Goal: Task Accomplishment & Management: Manage account settings

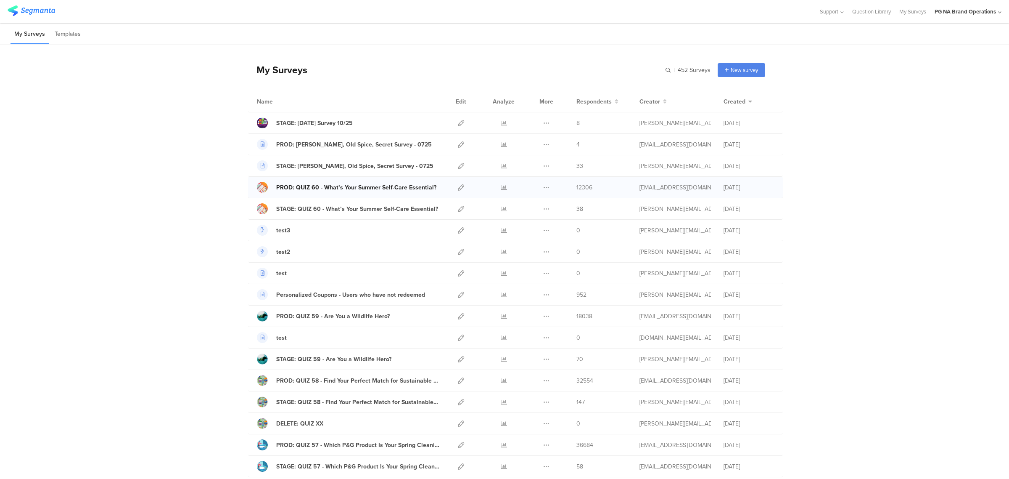
click at [378, 186] on div "PROD: QUIZ 60 - What’s Your Summer Self-Care Essential?" at bounding box center [356, 187] width 160 height 9
click at [458, 188] on icon at bounding box center [461, 187] width 6 height 6
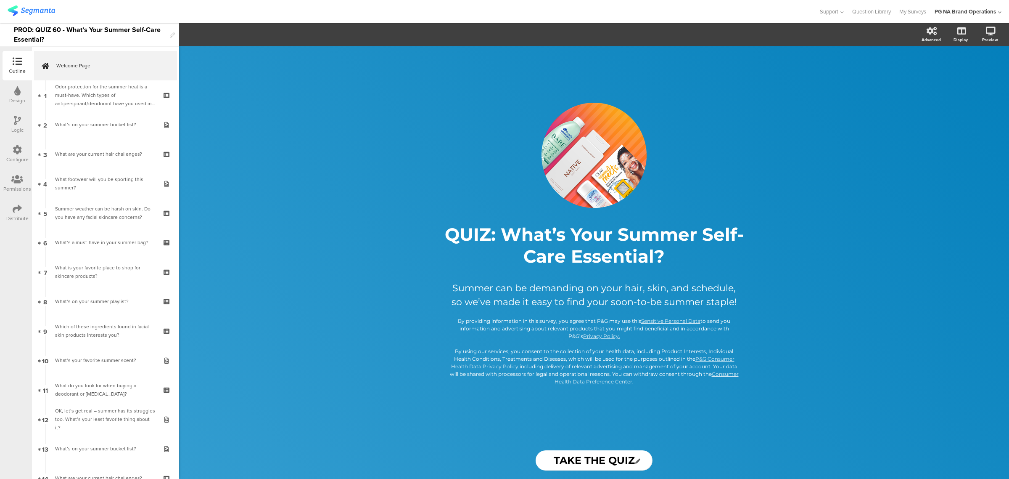
drag, startPoint x: 16, startPoint y: 153, endPoint x: 206, endPoint y: 171, distance: 191.7
click at [16, 153] on icon at bounding box center [17, 149] width 9 height 9
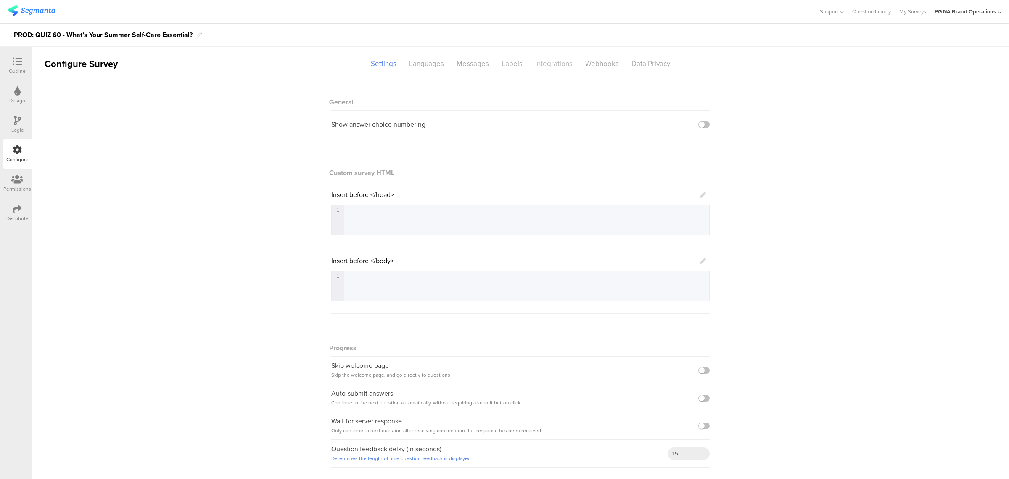
click at [543, 61] on div "Integrations" at bounding box center [554, 63] width 50 height 15
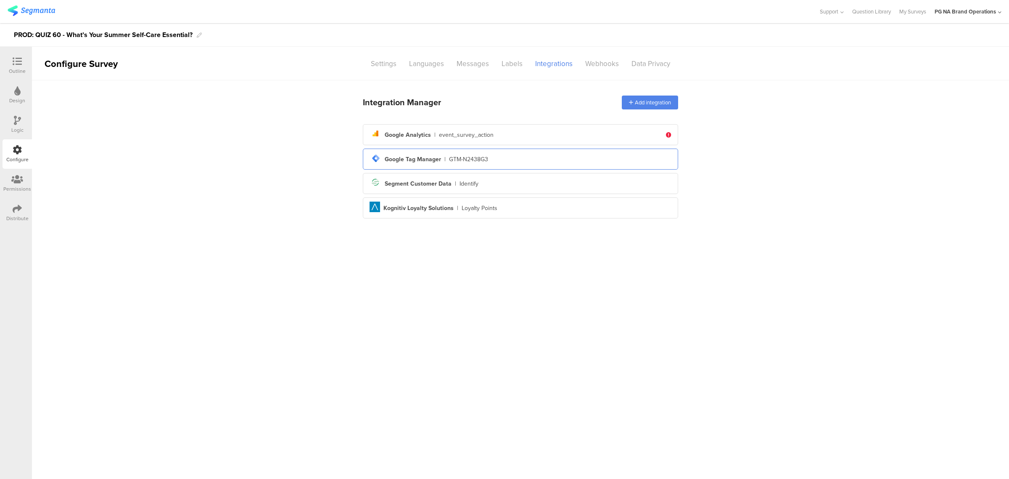
click at [497, 159] on div "tag-manager Created with Sketch. Google Tag Manager | GTM-N2438G3" at bounding box center [521, 159] width 302 height 14
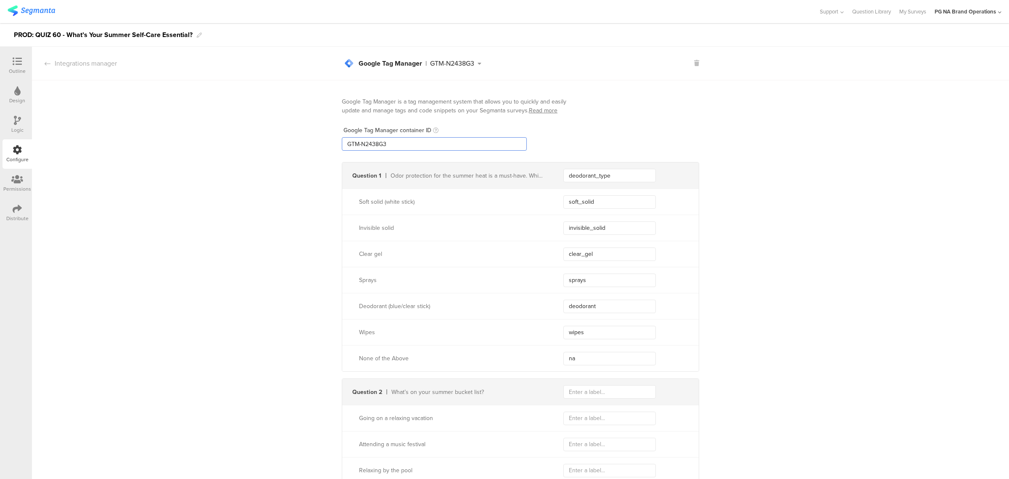
click at [409, 142] on input "GTM-N2438G3" at bounding box center [434, 143] width 185 height 13
type input "GTM-N2438G3XXX"
click at [492, 65] on icon at bounding box center [492, 64] width 11 height 6
click at [14, 124] on icon at bounding box center [17, 120] width 7 height 9
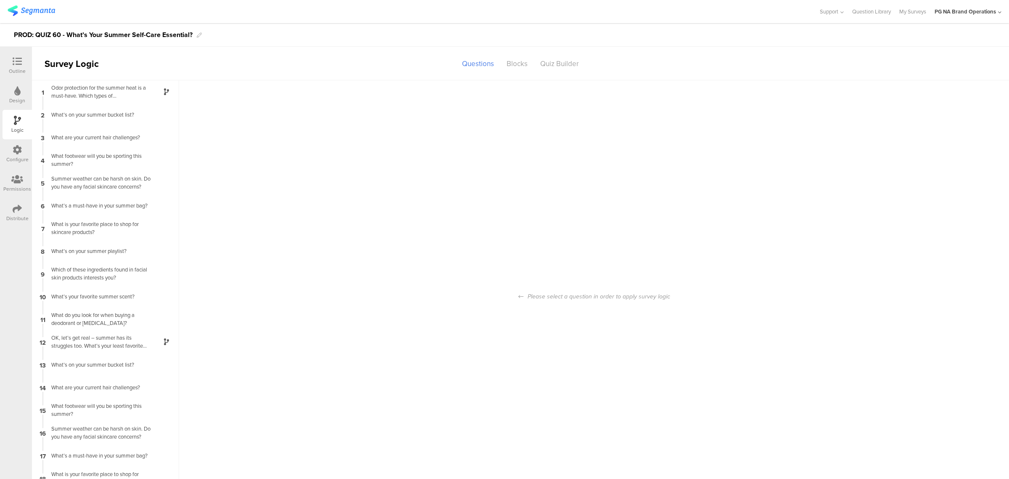
click at [13, 155] on div at bounding box center [17, 150] width 9 height 11
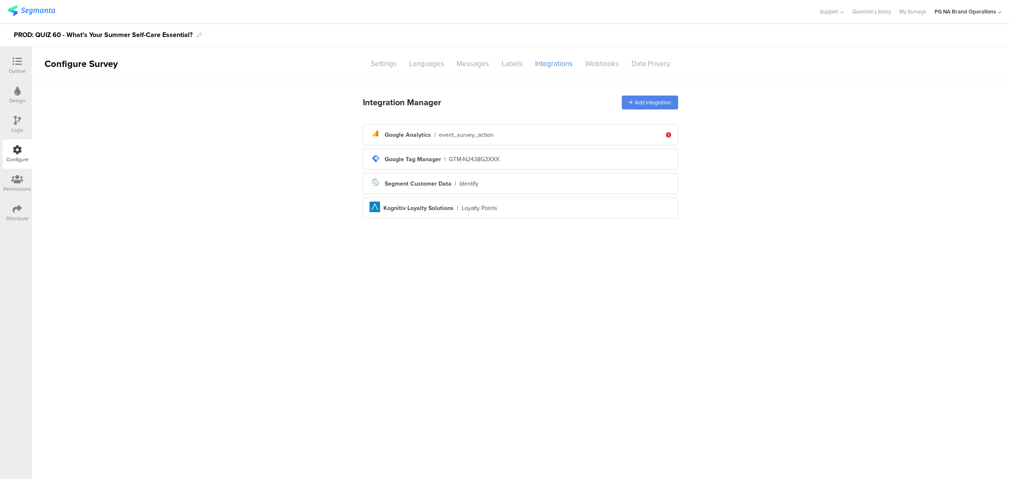
click at [41, 11] on img at bounding box center [32, 10] width 48 height 11
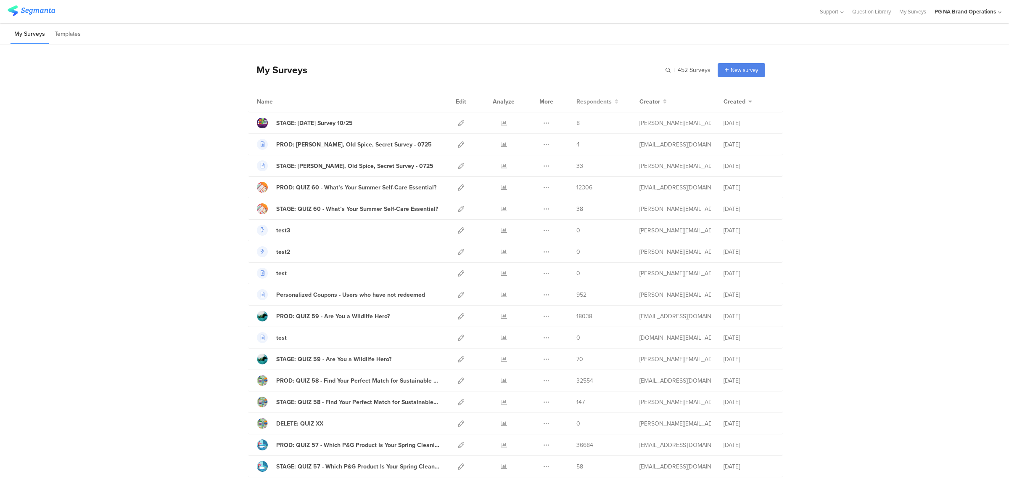
click at [608, 102] on button "Respondents" at bounding box center [597, 101] width 42 height 9
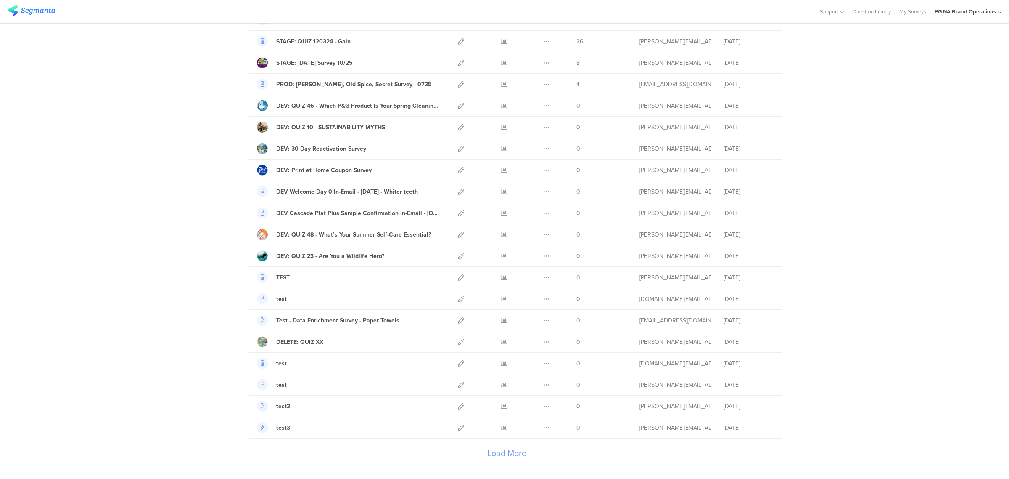
scroll to position [799, 0]
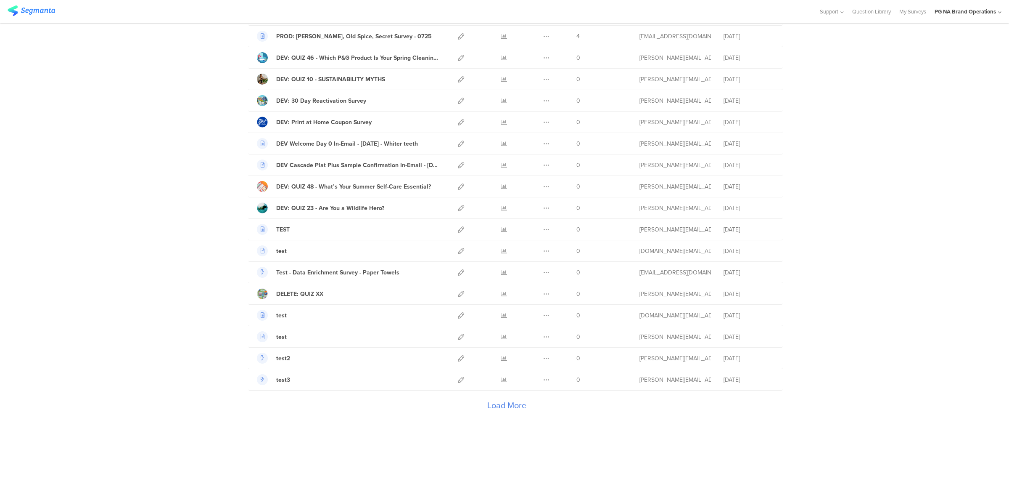
click at [516, 399] on div "Load More" at bounding box center [506, 407] width 517 height 34
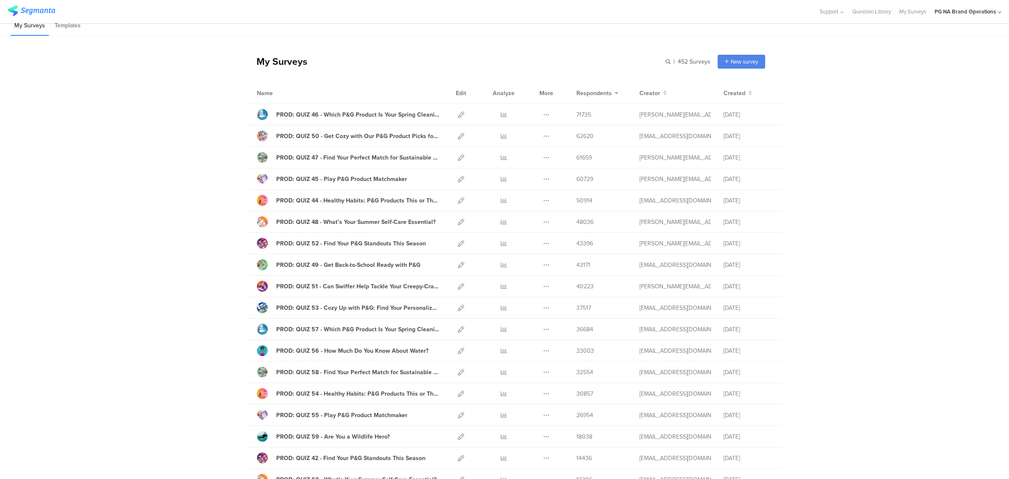
scroll to position [0, 0]
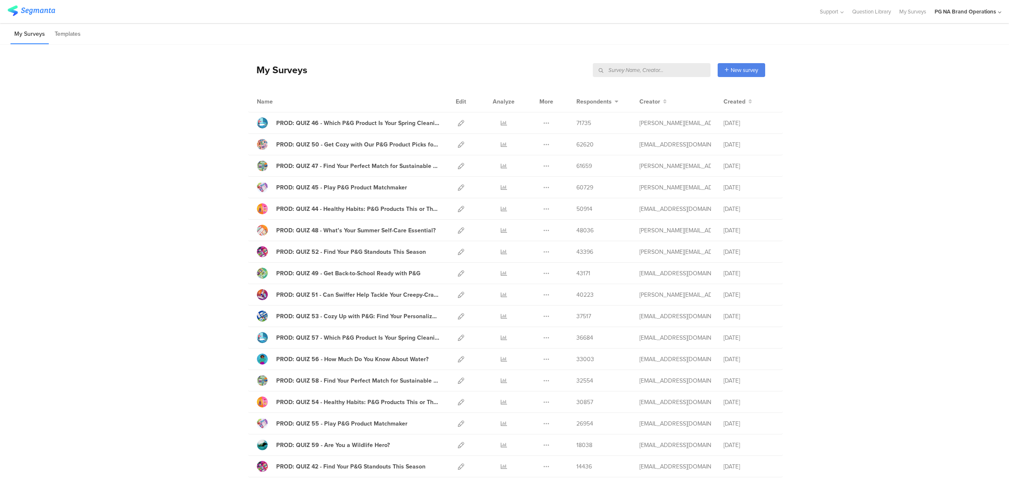
click at [659, 70] on input "text" at bounding box center [652, 70] width 118 height 14
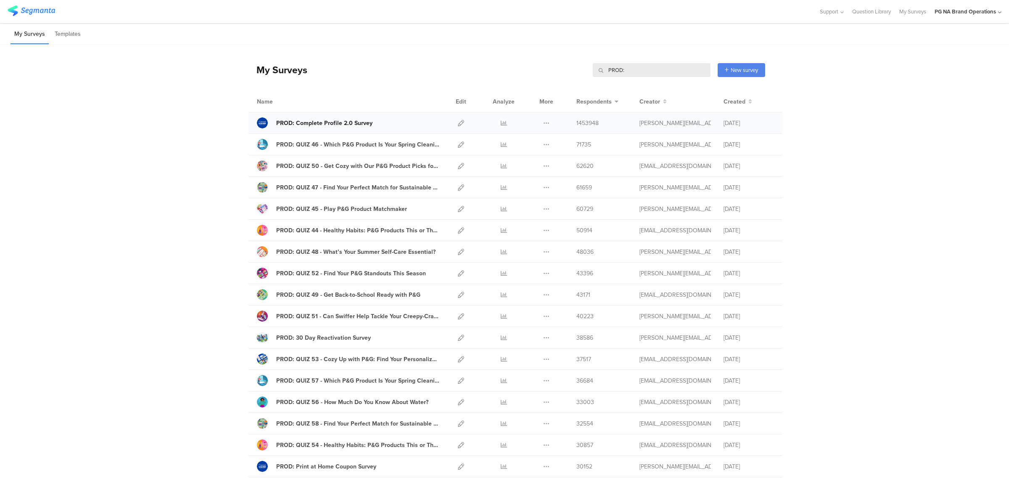
type input "PROD:"
click at [328, 122] on div "PROD: Complete Profile 2.0 Survey" at bounding box center [324, 123] width 96 height 9
click at [459, 124] on icon at bounding box center [461, 123] width 6 height 6
click at [459, 123] on icon at bounding box center [461, 123] width 6 height 6
click at [458, 124] on icon at bounding box center [461, 123] width 6 height 6
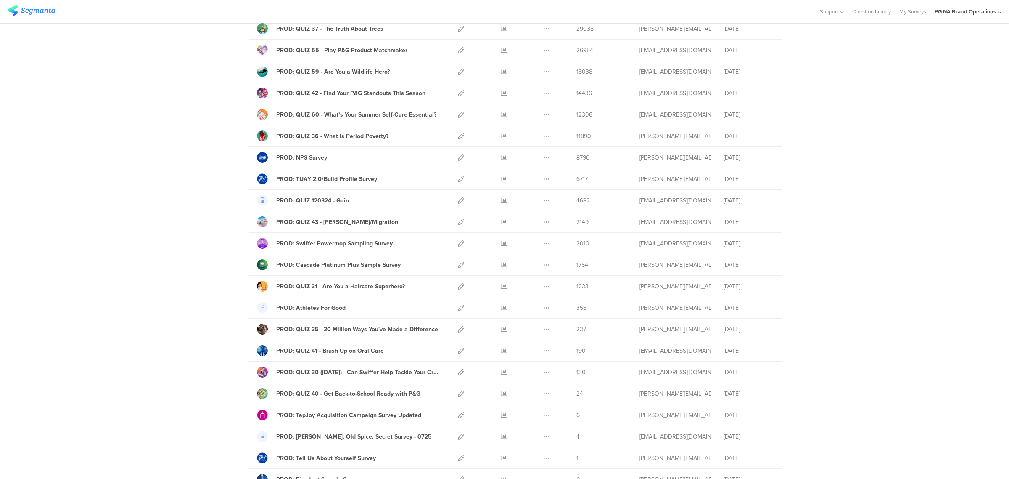
scroll to position [570, 0]
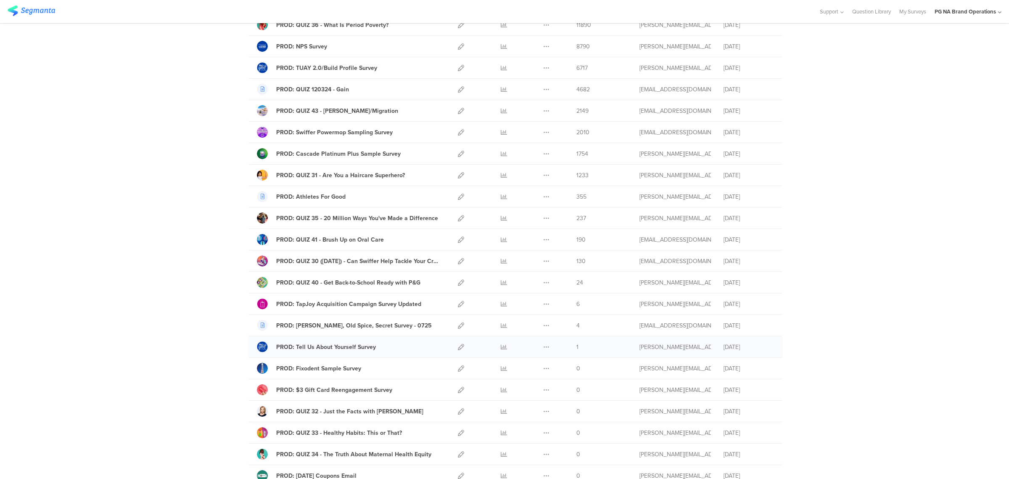
drag, startPoint x: 246, startPoint y: 124, endPoint x: 768, endPoint y: 354, distance: 570.1
click at [765, 354] on div "Name Edit Analyze More Respondents Creator Created PROD: Complete Profile 2.0 S…" at bounding box center [506, 84] width 517 height 1127
copy div "PROD: Complete Profile 2.0 Survey Duplicate Export Delete 1453948 chellappa.uc@…"
click at [842, 153] on div "My Surveys PROD: PROD: New survey Start from scratch Choose from templates Name…" at bounding box center [504, 68] width 1009 height 1186
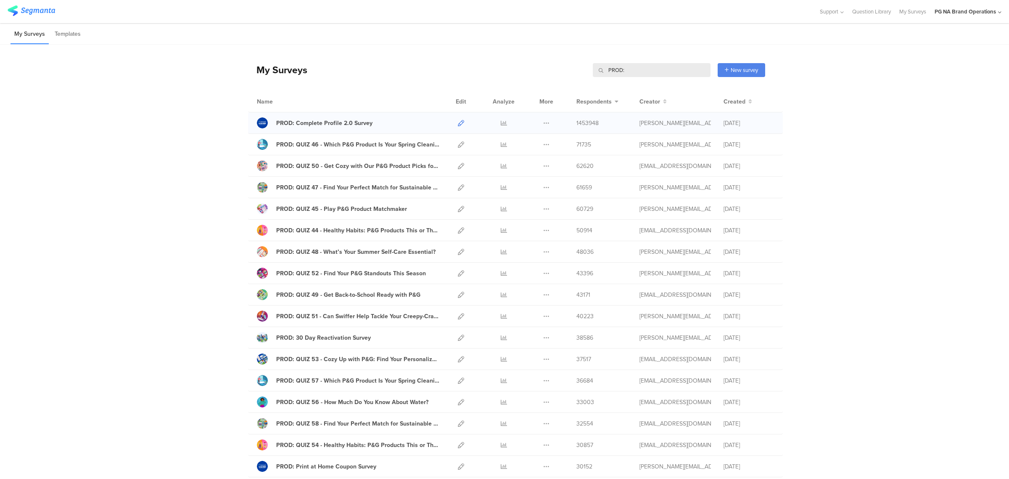
click at [458, 121] on icon at bounding box center [461, 123] width 6 height 6
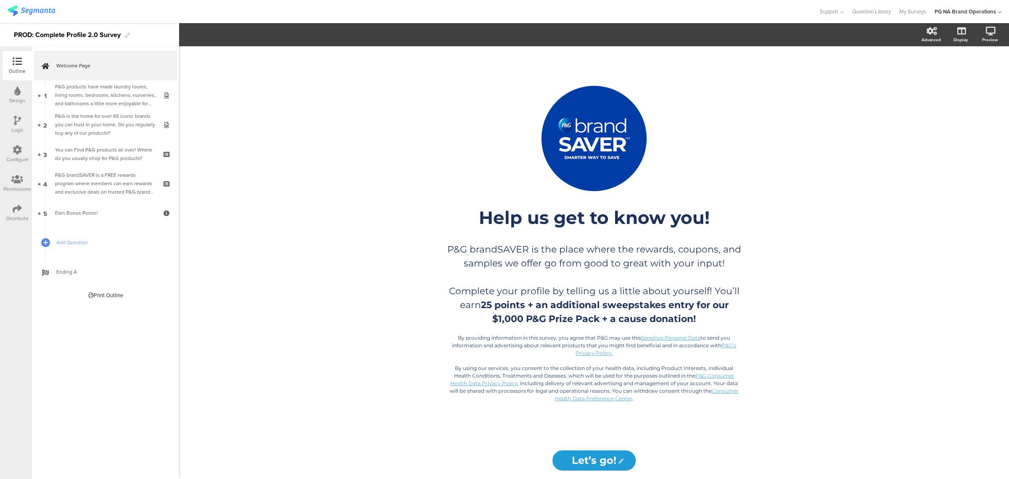
click at [19, 151] on icon at bounding box center [17, 149] width 9 height 9
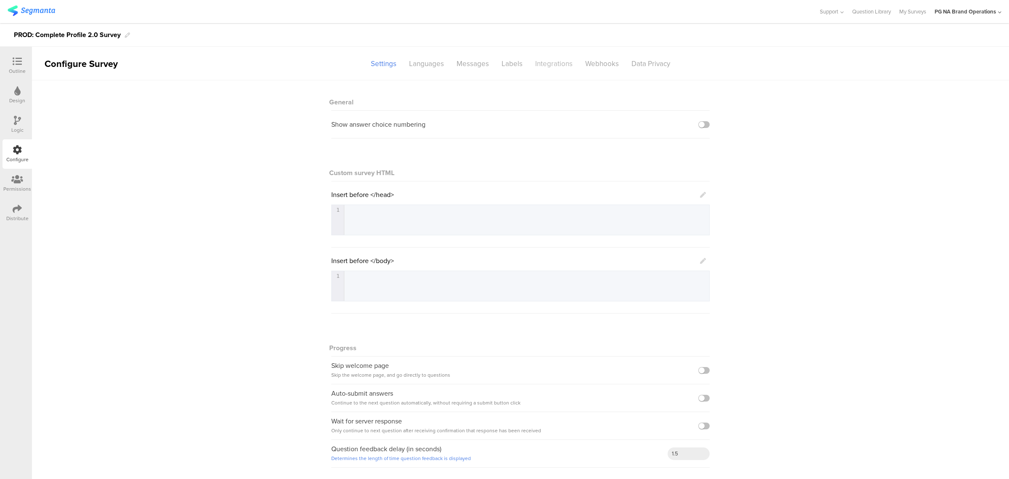
click at [543, 63] on div "Integrations" at bounding box center [554, 63] width 50 height 15
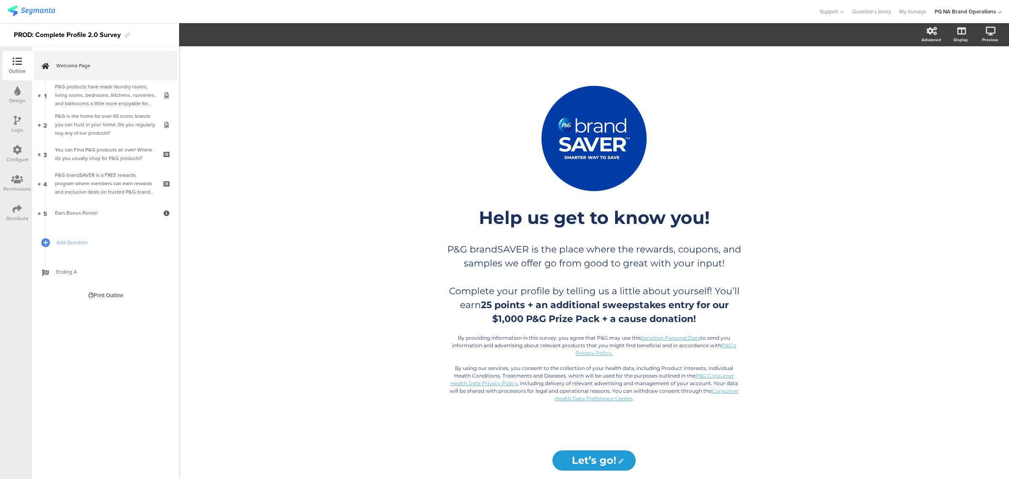
click at [25, 148] on div "Configure" at bounding box center [17, 153] width 29 height 29
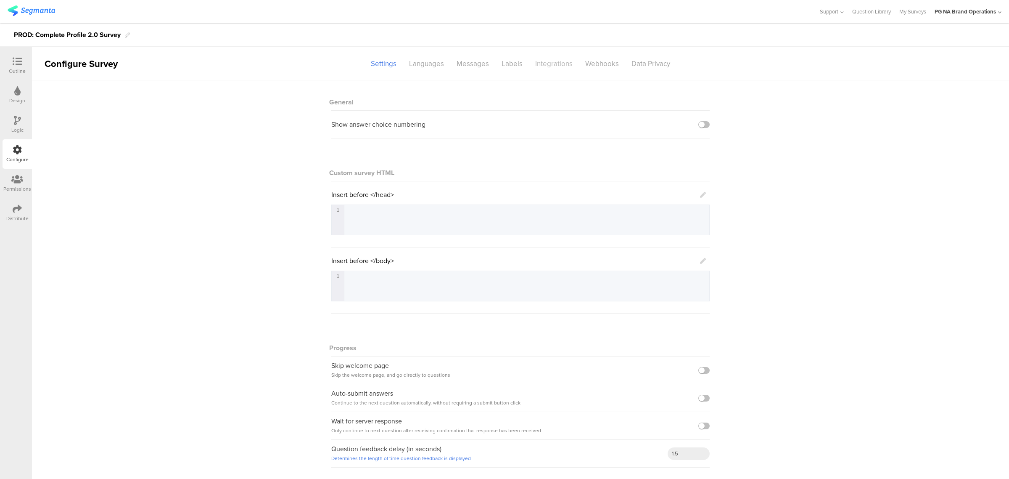
click at [545, 62] on div "Integrations" at bounding box center [554, 63] width 50 height 15
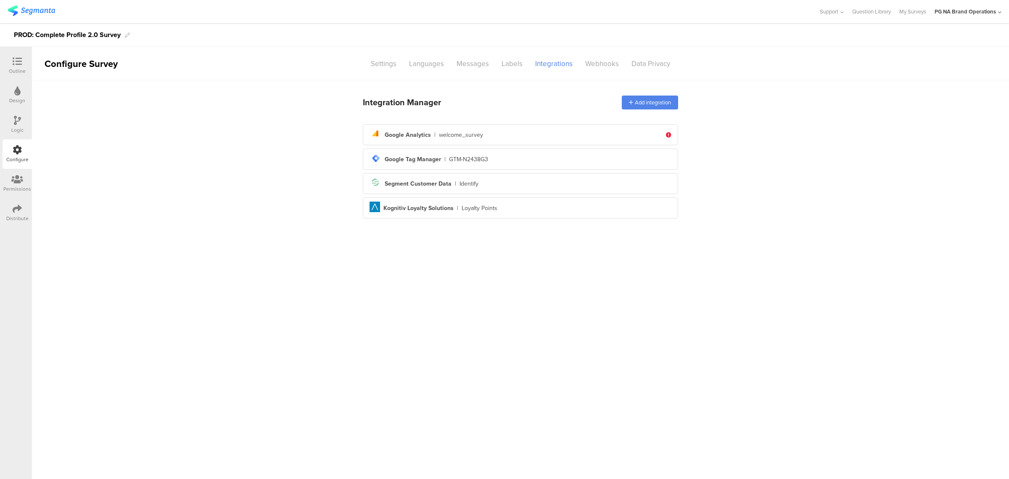
click at [590, 158] on div "tag-manager Created with Sketch. Google Tag Manager | GTM-N2438G3" at bounding box center [521, 159] width 302 height 14
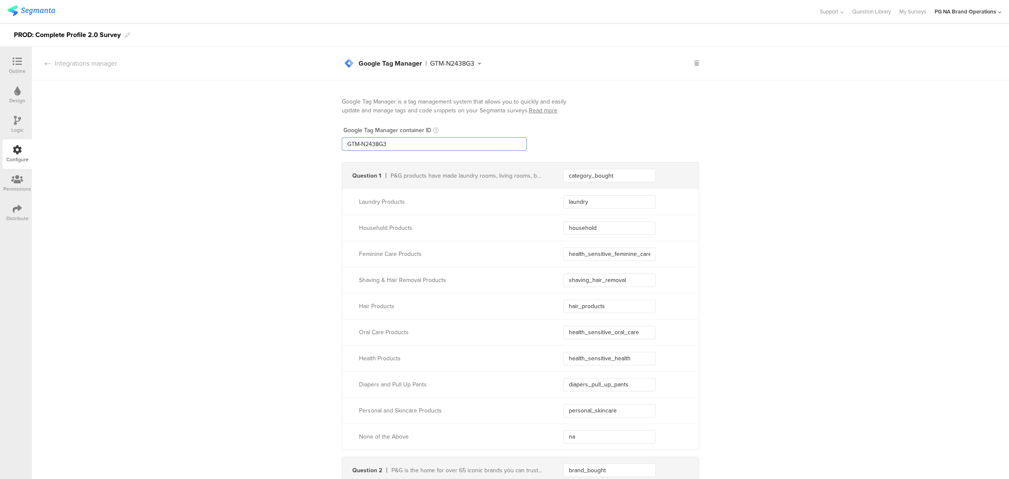
click at [463, 143] on input "GTM-N2438G3" at bounding box center [434, 143] width 185 height 13
type input "GTM-N2438GXXX"
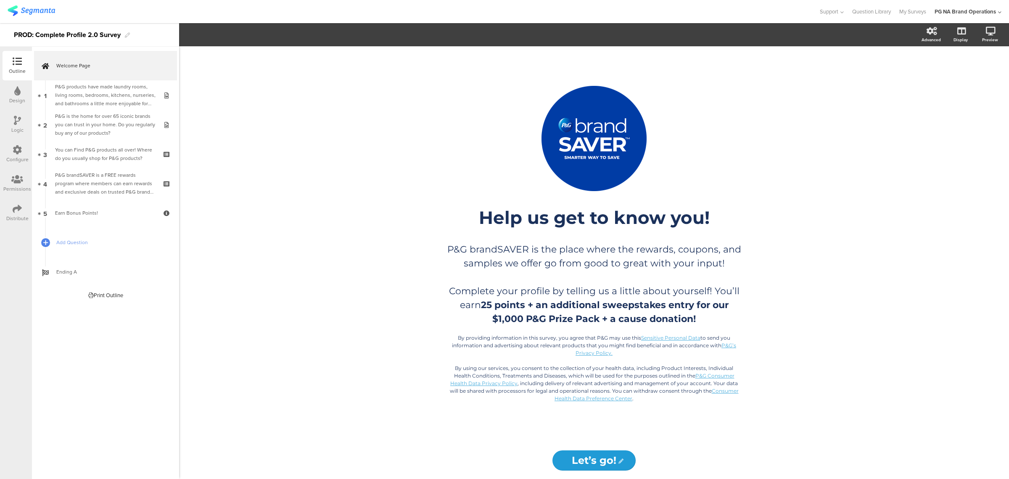
click at [16, 141] on div "Configure" at bounding box center [17, 153] width 29 height 29
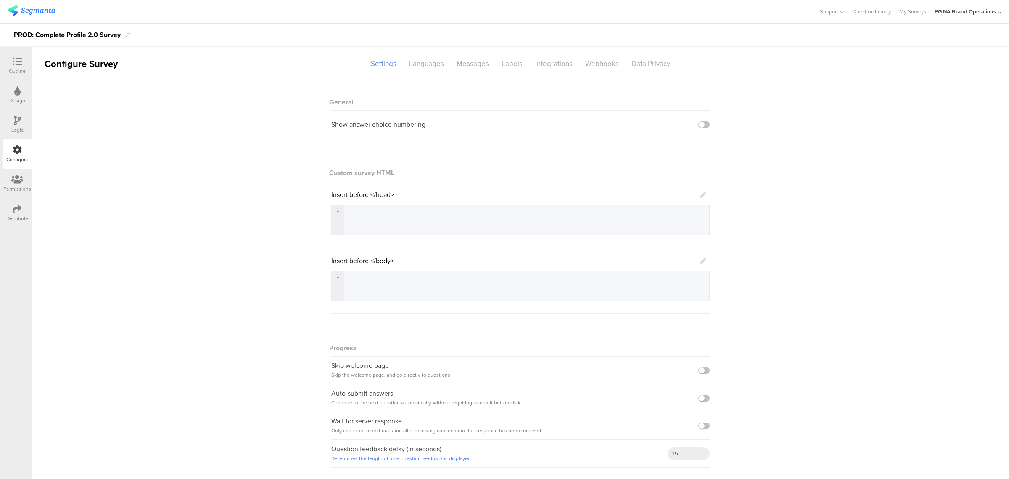
click at [14, 121] on icon at bounding box center [17, 120] width 7 height 9
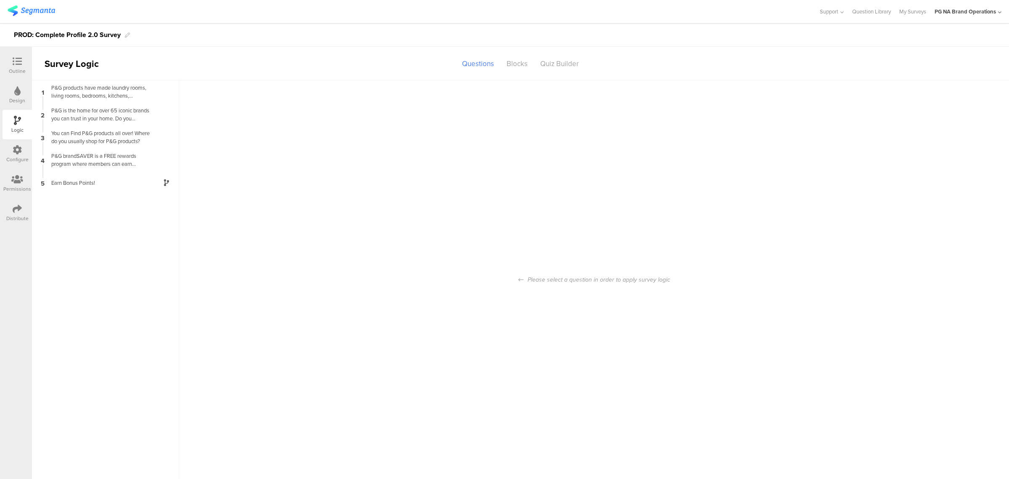
click at [19, 156] on div "Configure" at bounding box center [17, 160] width 22 height 8
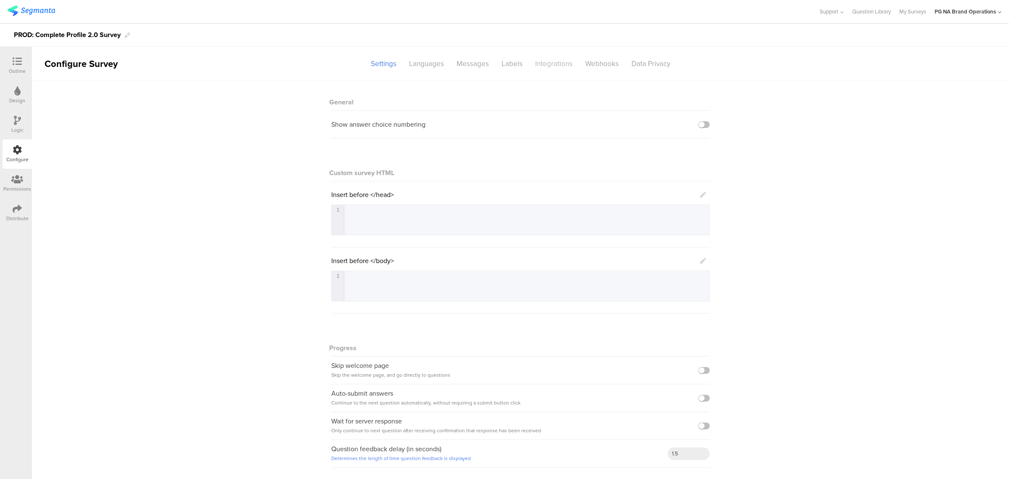
click at [545, 64] on div "Integrations" at bounding box center [554, 63] width 50 height 15
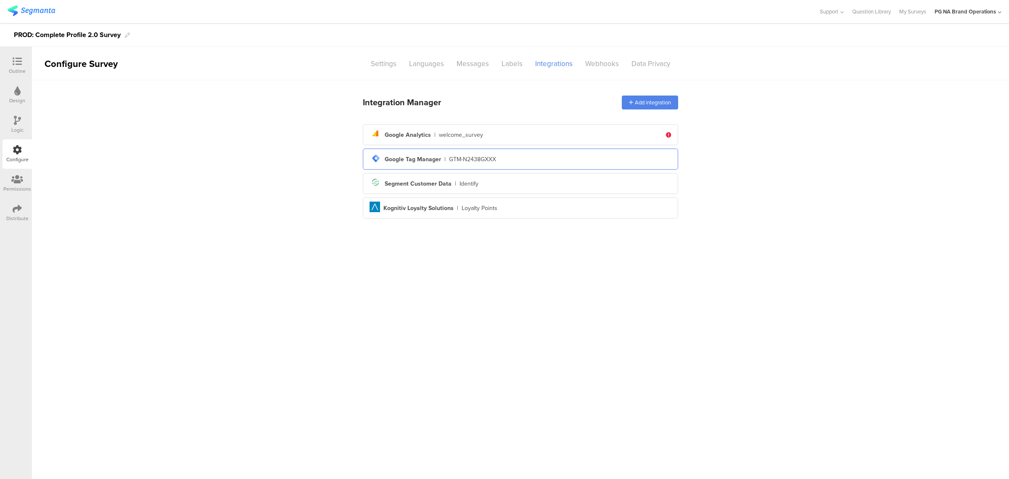
click at [477, 163] on div "GTM-N2438GXXX" at bounding box center [472, 159] width 47 height 9
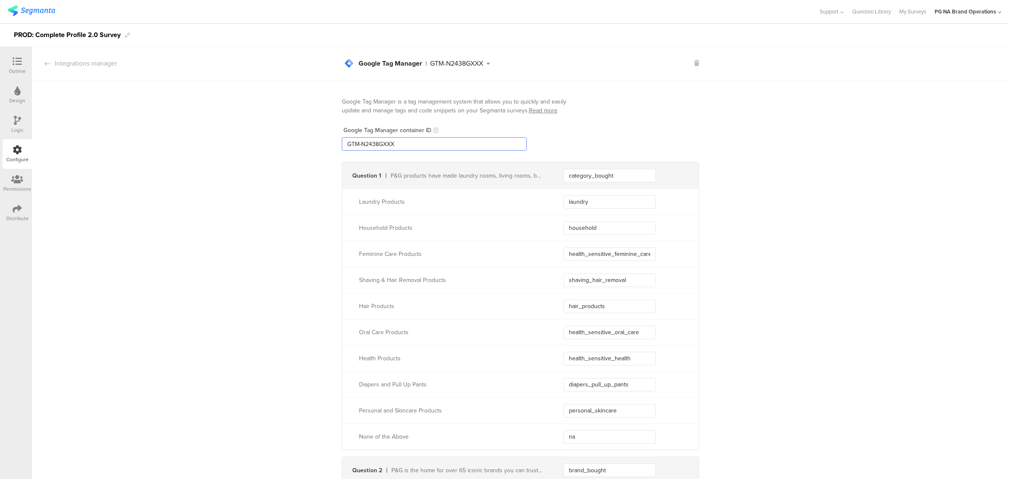
click at [444, 148] on input "GTM-N2438GXXX" at bounding box center [434, 143] width 185 height 13
type input "GTM-N2438G3"
click at [23, 151] on div "Configure" at bounding box center [17, 153] width 29 height 29
click at [28, 127] on div "Logic" at bounding box center [17, 124] width 29 height 29
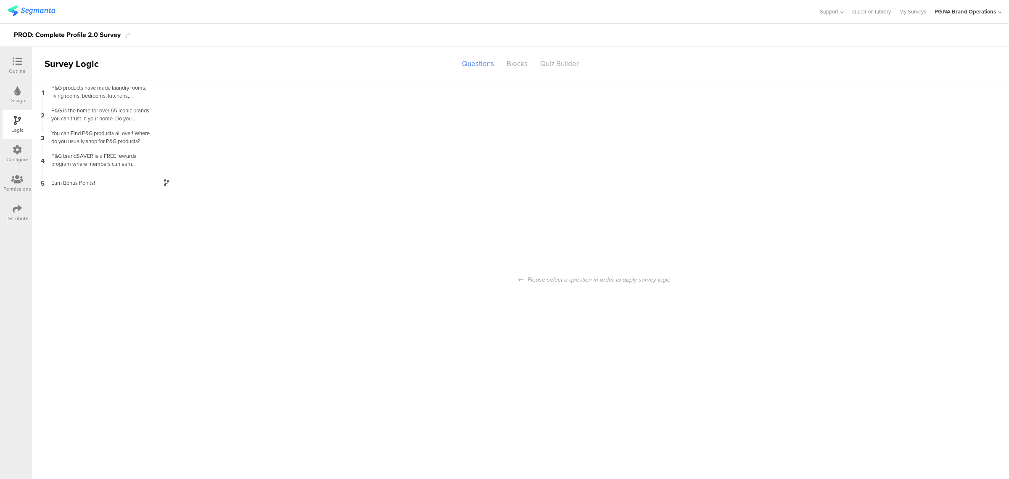
click at [16, 157] on div "Configure" at bounding box center [17, 160] width 22 height 8
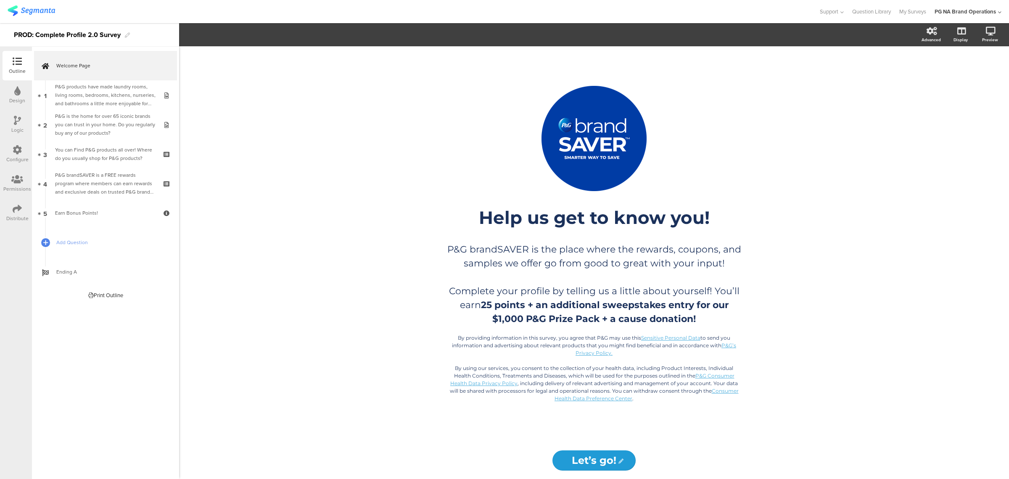
click at [16, 149] on icon at bounding box center [17, 149] width 9 height 9
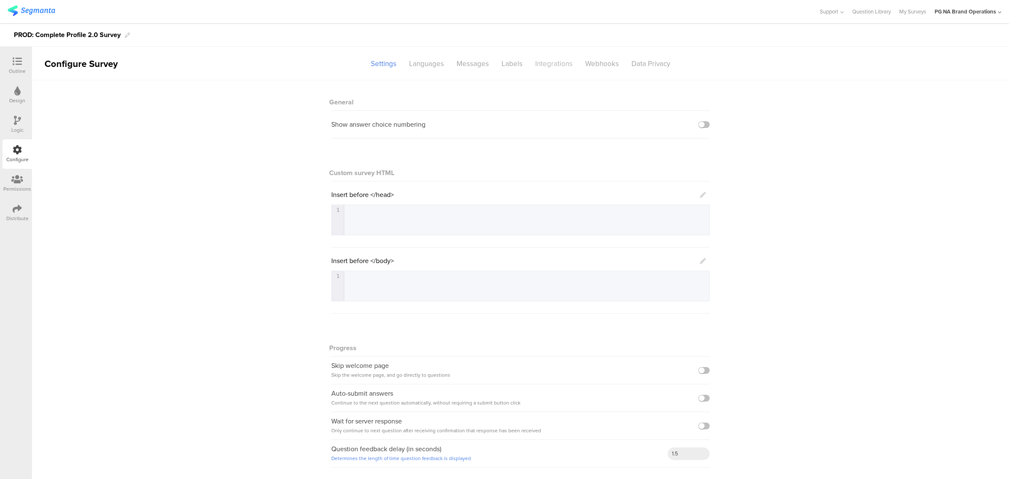
click at [546, 61] on div "Integrations" at bounding box center [554, 63] width 50 height 15
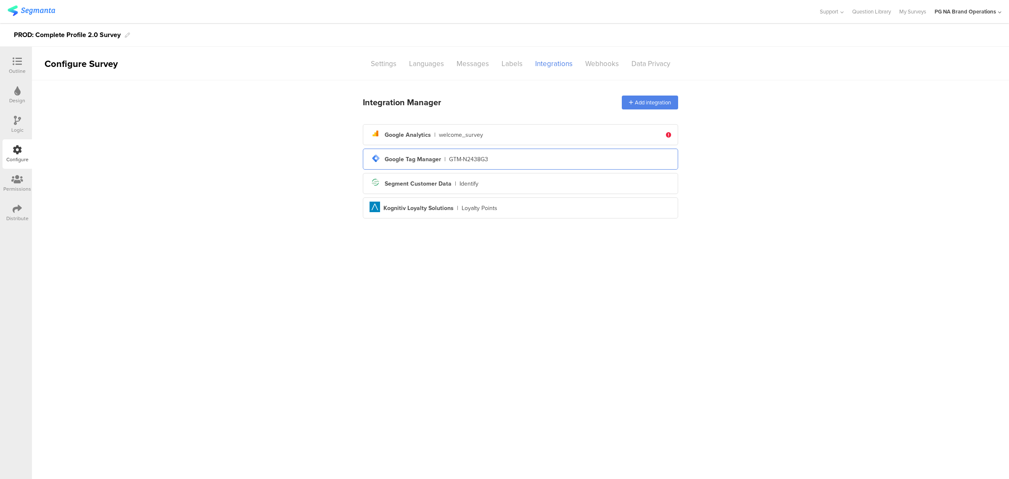
click at [518, 164] on div "tag-manager Created with Sketch. Google Tag Manager | GTM-N2438G3" at bounding box center [521, 159] width 302 height 14
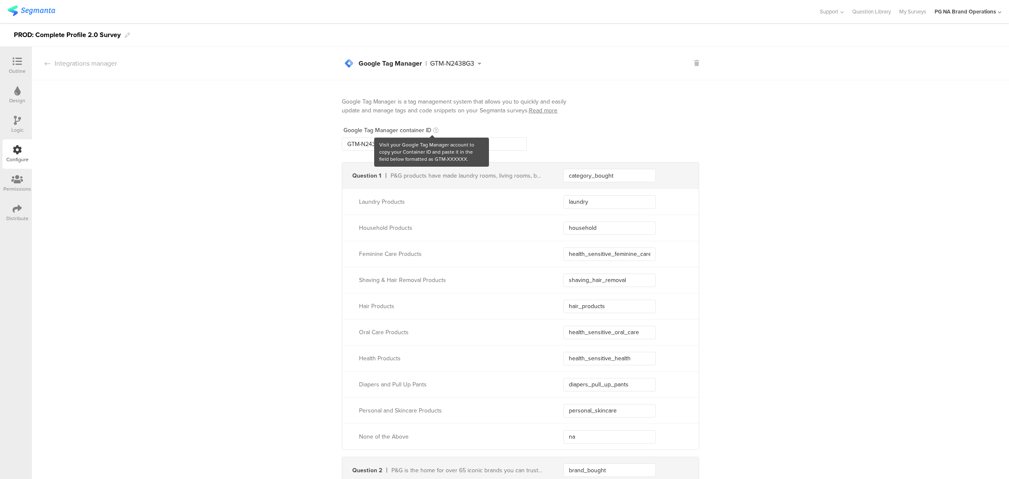
click at [433, 129] on icon at bounding box center [435, 129] width 5 height 5
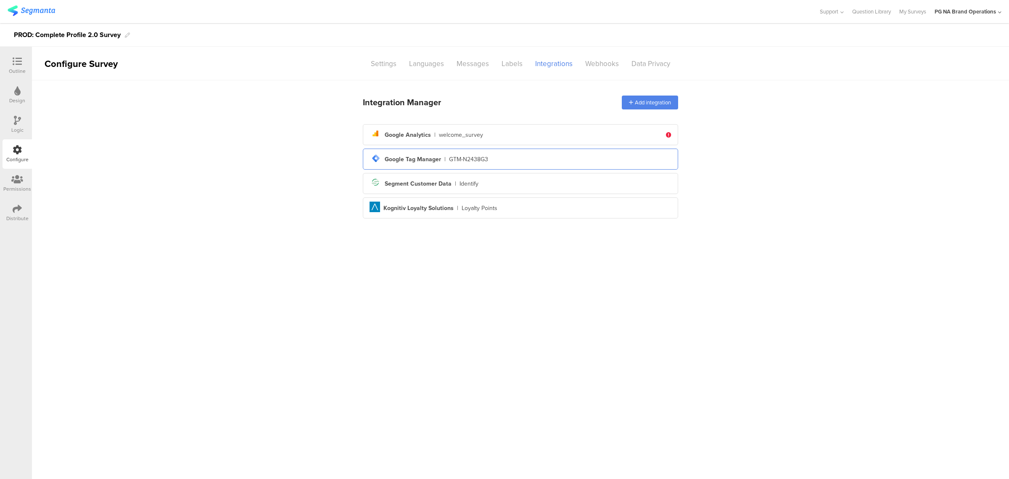
click at [558, 154] on div "tag-manager Created with Sketch. Google Tag Manager | GTM-N2438G3" at bounding box center [521, 159] width 302 height 14
click at [562, 158] on div "tag-manager Created with Sketch. Google Tag Manager | GTM-N2438G3" at bounding box center [521, 159] width 302 height 14
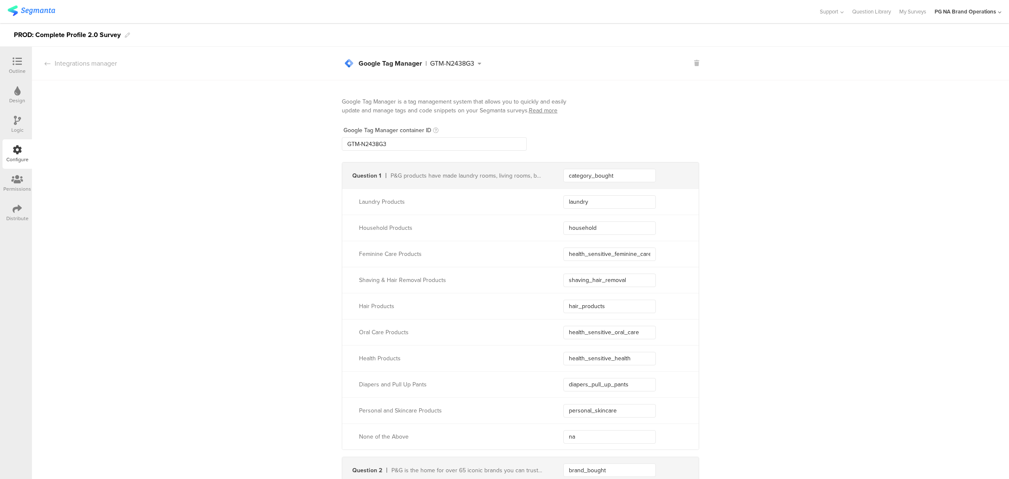
click at [474, 64] on icon at bounding box center [479, 64] width 11 height 6
